Goal: Task Accomplishment & Management: Complete application form

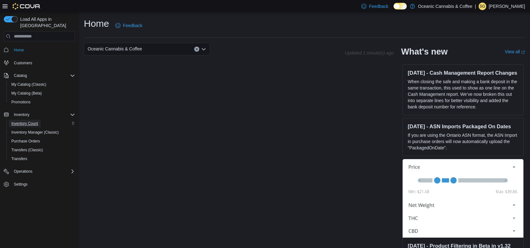
click at [30, 121] on span "Inventory Count" at bounding box center [24, 123] width 27 height 5
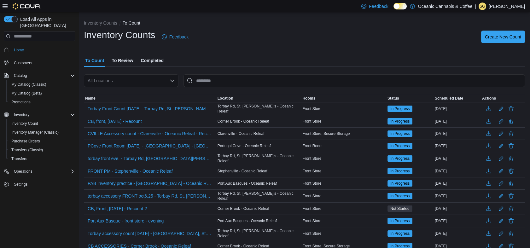
click at [137, 77] on div "All Locations" at bounding box center [131, 80] width 95 height 13
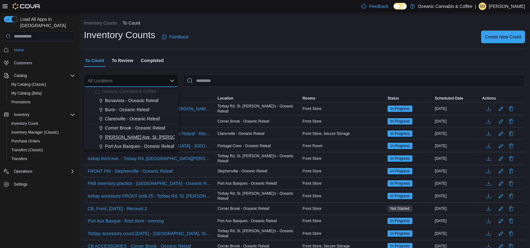
click at [132, 135] on span "[PERSON_NAME] Ave, St. [PERSON_NAME]’s - Oceanic Releaf" at bounding box center [168, 137] width 127 height 6
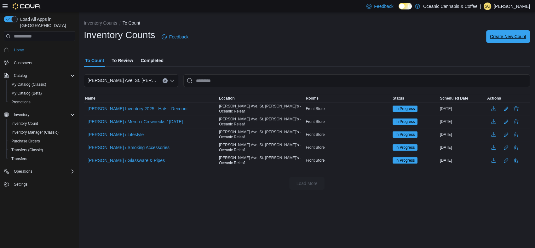
click at [513, 35] on span "Create New Count" at bounding box center [508, 36] width 36 height 6
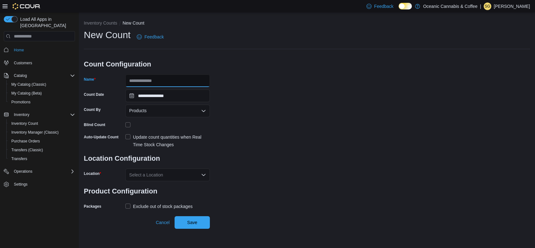
click at [173, 79] on input "Name" at bounding box center [167, 80] width 85 height 13
type input "**********"
click at [166, 107] on div "Products" at bounding box center [167, 111] width 85 height 13
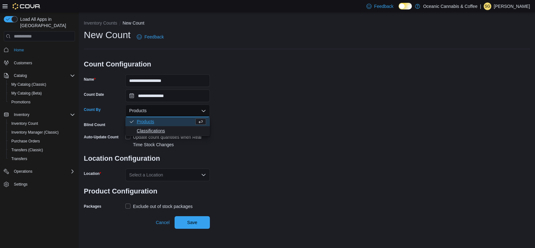
click at [155, 129] on span "Classifications" at bounding box center [171, 131] width 69 height 6
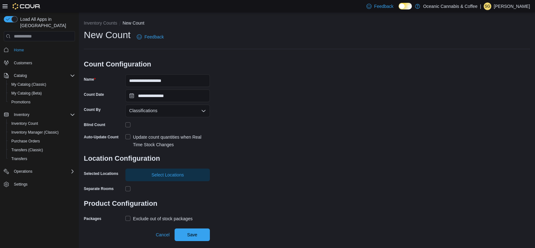
click at [128, 137] on label "Update count quantities when Real Time Stock Changes" at bounding box center [167, 140] width 85 height 15
click at [182, 172] on span "Select Locations" at bounding box center [168, 175] width 32 height 6
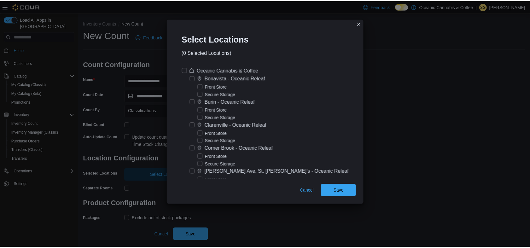
scroll to position [92, 0]
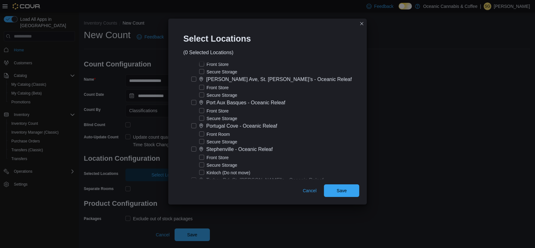
click at [200, 78] on label "[PERSON_NAME] Ave, St. [PERSON_NAME]’s - Oceanic Releaf" at bounding box center [271, 80] width 161 height 8
click at [205, 98] on label "Secure Storage" at bounding box center [218, 95] width 38 height 8
click at [338, 192] on span "Save" at bounding box center [342, 190] width 10 height 6
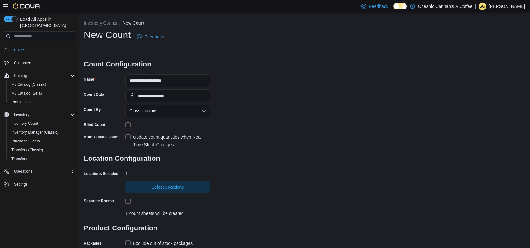
scroll to position [33, 0]
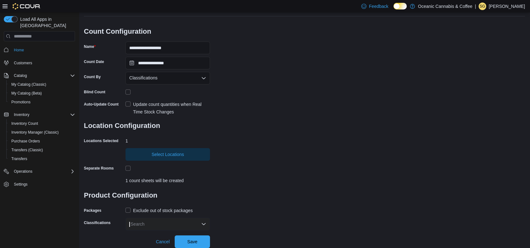
click at [131, 210] on label "Exclude out of stock packages" at bounding box center [158, 211] width 67 height 8
click at [127, 171] on div at bounding box center [167, 168] width 85 height 10
click at [160, 227] on div "Search" at bounding box center [167, 224] width 85 height 13
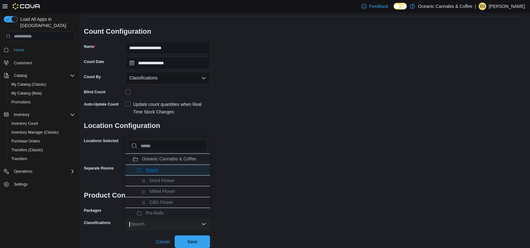
click at [153, 168] on span "Flower" at bounding box center [152, 169] width 13 height 5
click at [153, 168] on span "Pre-Rolls" at bounding box center [155, 169] width 18 height 5
click at [153, 200] on span "Seeds" at bounding box center [152, 202] width 13 height 5
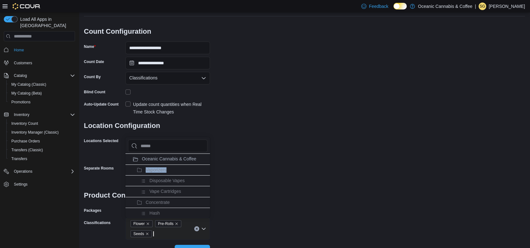
click at [153, 168] on span "Vaporizers" at bounding box center [156, 169] width 21 height 5
click at [153, 168] on span "Concentrate" at bounding box center [158, 169] width 24 height 5
click at [153, 168] on span "Edibles" at bounding box center [153, 169] width 15 height 5
click at [153, 168] on span "Oil & Capsules" at bounding box center [160, 169] width 29 height 5
click at [153, 168] on span "Topicals" at bounding box center [154, 169] width 16 height 5
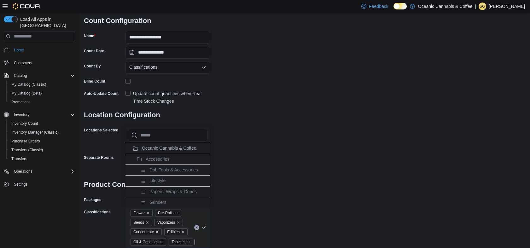
click at [259, 213] on div "**********" at bounding box center [304, 116] width 441 height 263
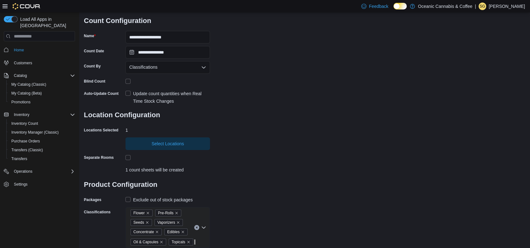
scroll to position [61, 0]
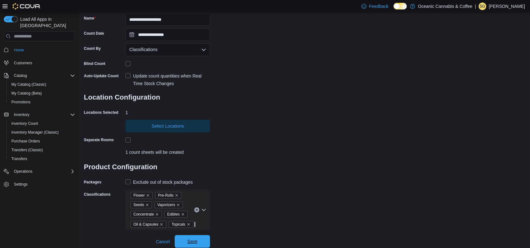
click at [199, 243] on span "Save" at bounding box center [192, 241] width 28 height 13
